Goal: Navigation & Orientation: Find specific page/section

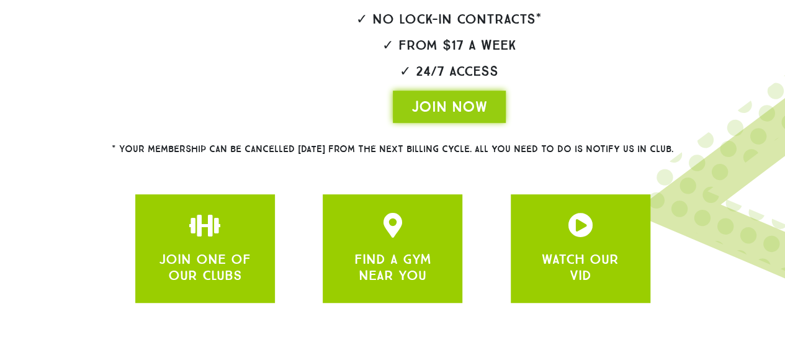
scroll to position [314, 0]
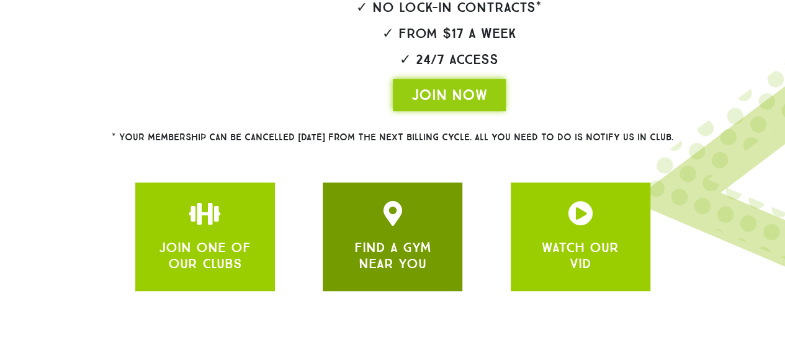
click at [397, 223] on icon "JOIN ONE OF OUR CLUBS" at bounding box center [392, 213] width 25 height 25
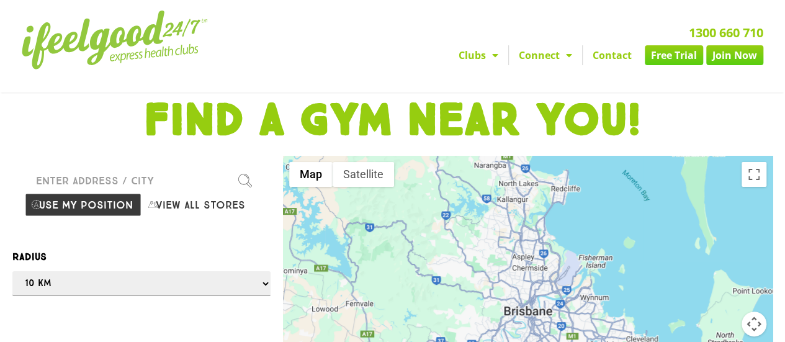
click at [91, 182] on input "Please enter a valid address" at bounding box center [141, 180] width 233 height 25
type input "4102"
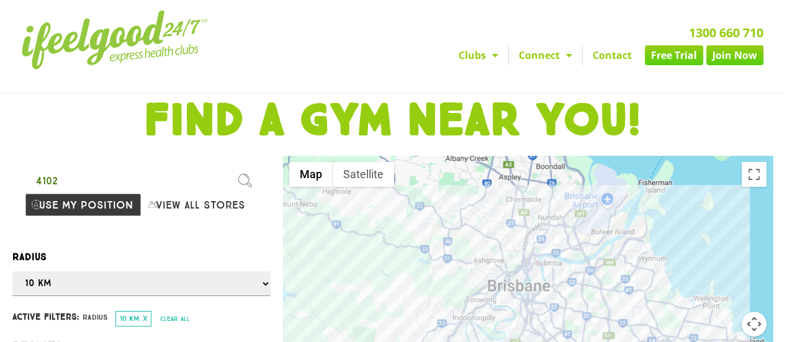
click at [149, 187] on input "4102" at bounding box center [141, 180] width 233 height 25
drag, startPoint x: 100, startPoint y: 270, endPoint x: 107, endPoint y: 211, distance: 59.4
click at [107, 211] on div "Find our stores 4102 Please enter a valid address Use my position View all stor…" at bounding box center [141, 311] width 271 height 310
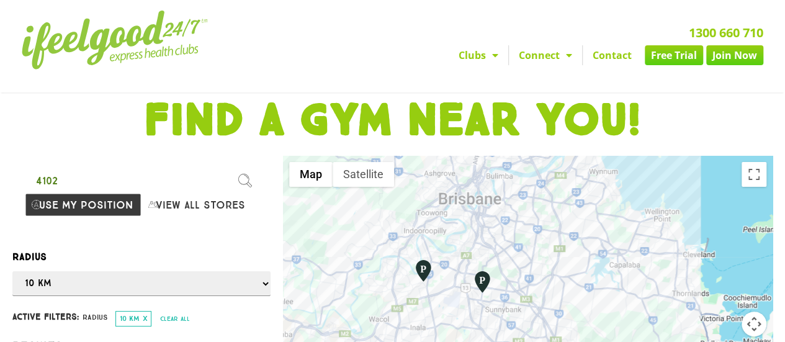
drag, startPoint x: 543, startPoint y: 299, endPoint x: 475, endPoint y: 200, distance: 119.1
click at [475, 200] on div at bounding box center [528, 311] width 490 height 310
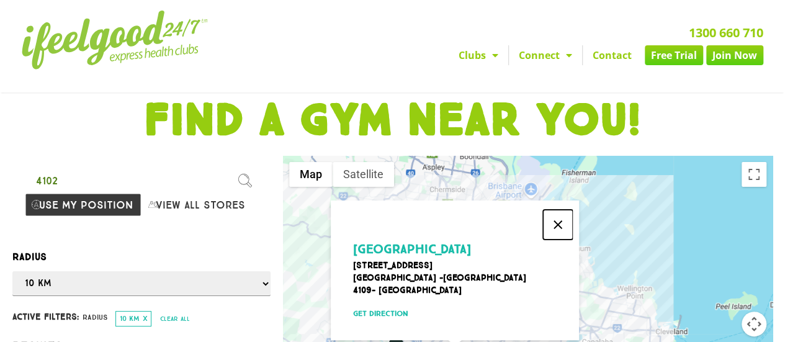
click at [565, 215] on button "Close" at bounding box center [558, 225] width 30 height 30
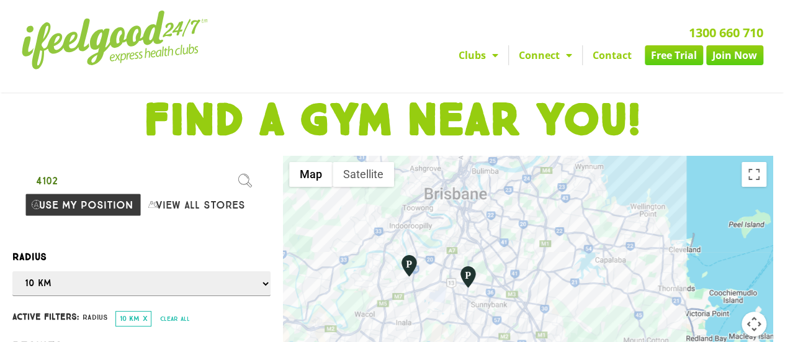
drag, startPoint x: 525, startPoint y: 272, endPoint x: 538, endPoint y: 186, distance: 87.9
click at [538, 186] on div at bounding box center [528, 311] width 490 height 310
